Goal: Task Accomplishment & Management: Use online tool/utility

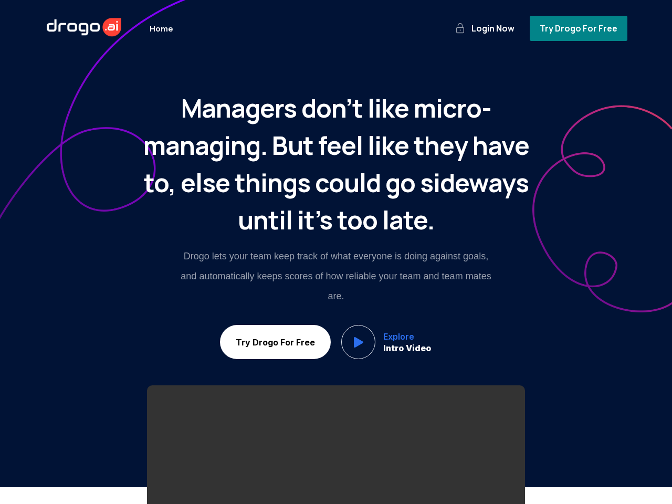
click at [336, 252] on p "Drogo lets your team keep track of what everyone is doing against goals, and au…" at bounding box center [336, 277] width 315 height 60
click at [491, 28] on span "Login Now" at bounding box center [492, 29] width 47 height 12
click at [581, 28] on span "Try Drogo For Free" at bounding box center [579, 29] width 82 height 12
click at [271, 342] on span "Try Drogo For Free" at bounding box center [275, 342] width 85 height 11
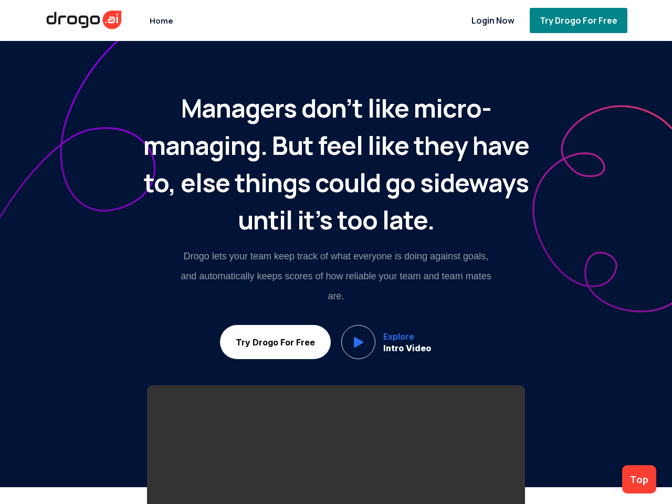
scroll to position [6710, 0]
